Goal: Information Seeking & Learning: Learn about a topic

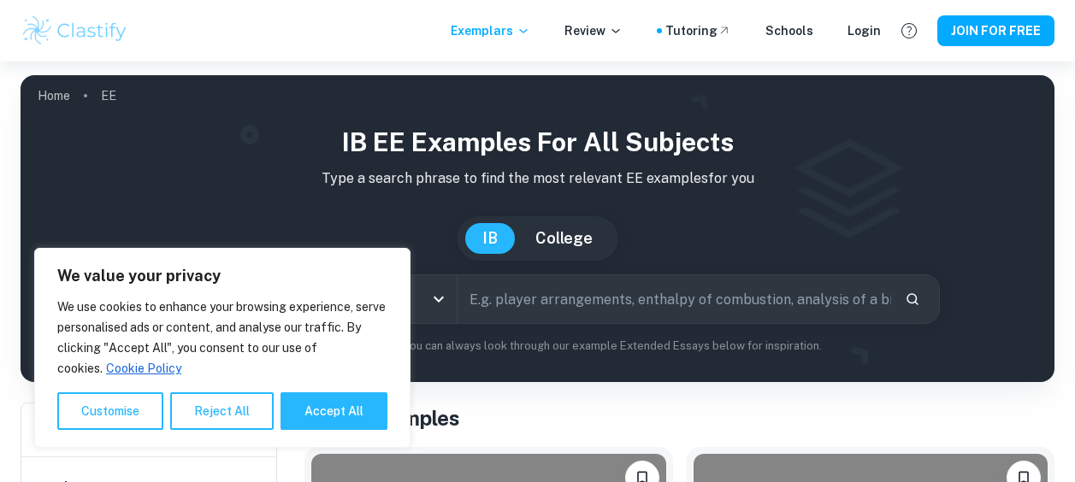
scroll to position [412, 0]
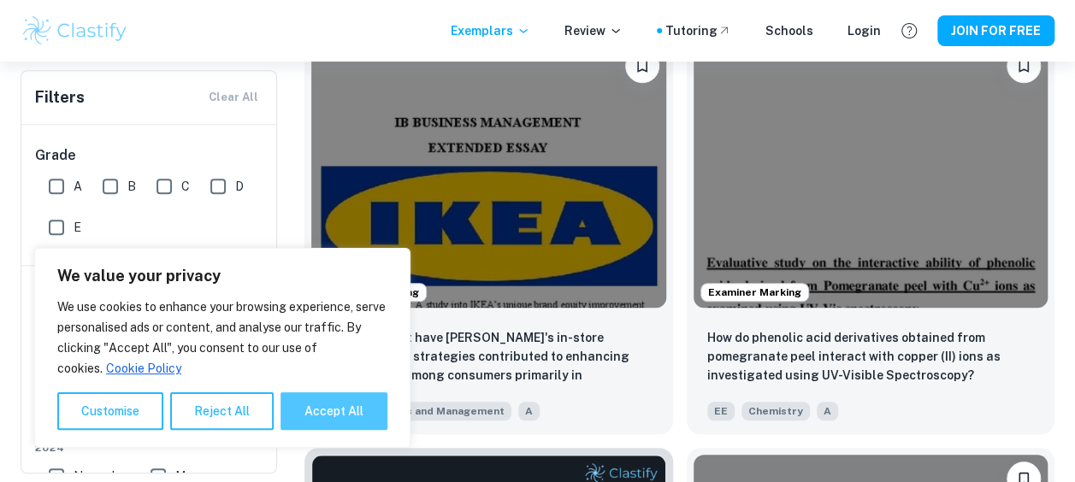
click at [305, 421] on button "Accept All" at bounding box center [334, 412] width 107 height 38
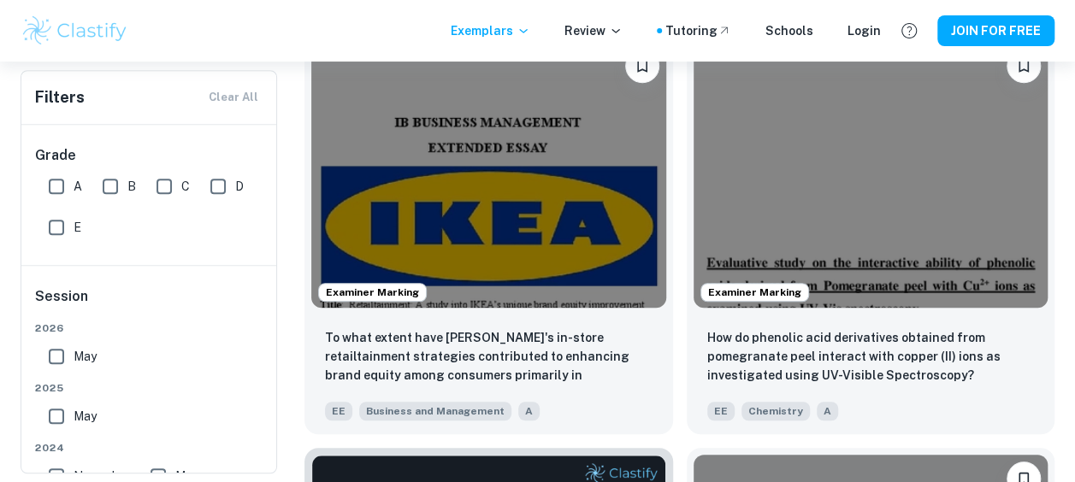
checkbox input "true"
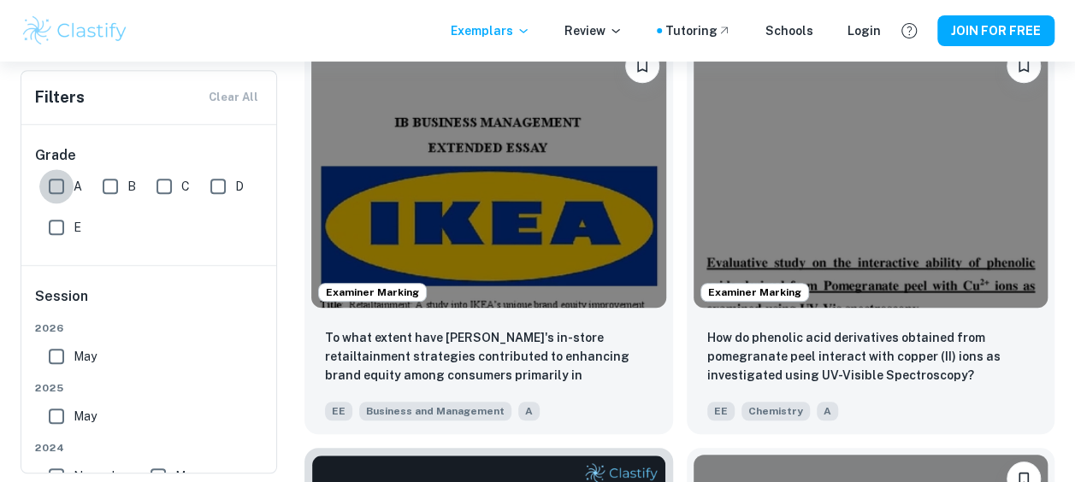
click at [64, 185] on input "A" at bounding box center [56, 186] width 34 height 34
checkbox input "true"
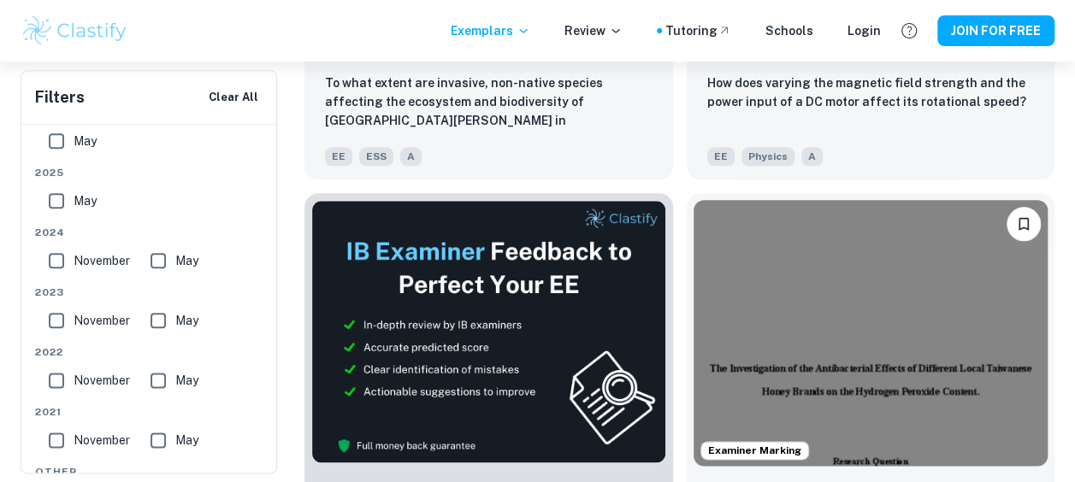
scroll to position [286, 0]
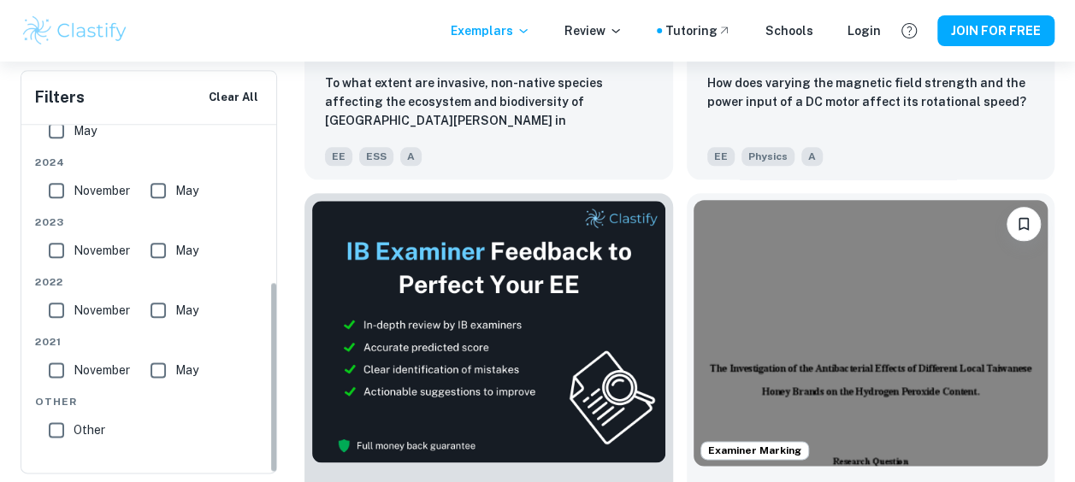
drag, startPoint x: 272, startPoint y: 356, endPoint x: 400, endPoint y: 526, distance: 213.2
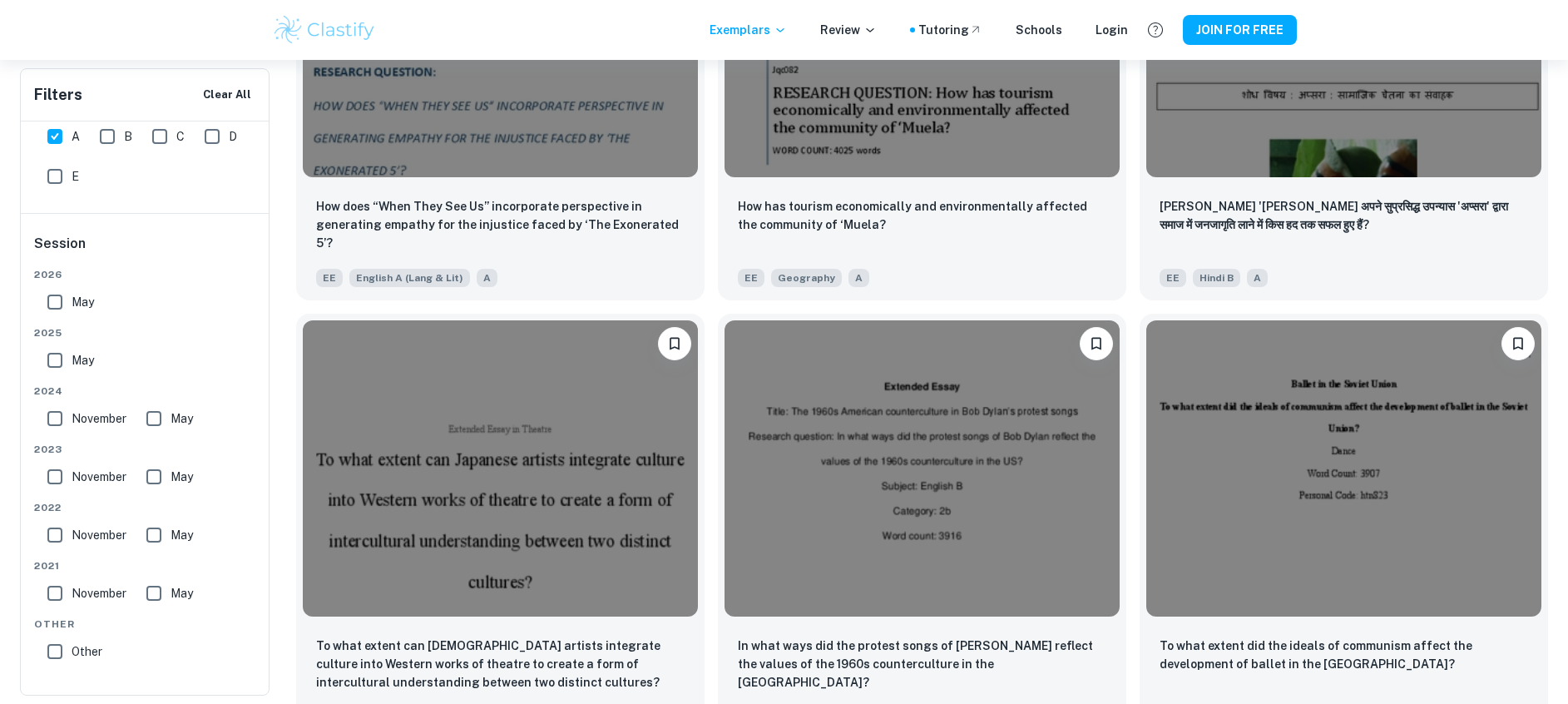
scroll to position [48499, 0]
